Goal: Find specific page/section: Find specific page/section

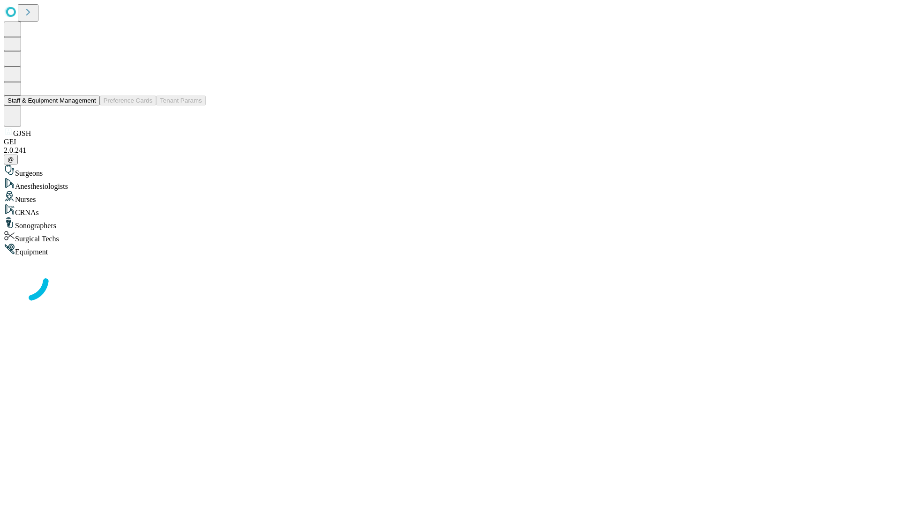
click at [90, 106] on button "Staff & Equipment Management" at bounding box center [52, 101] width 96 height 10
